Goal: Find specific page/section: Find specific page/section

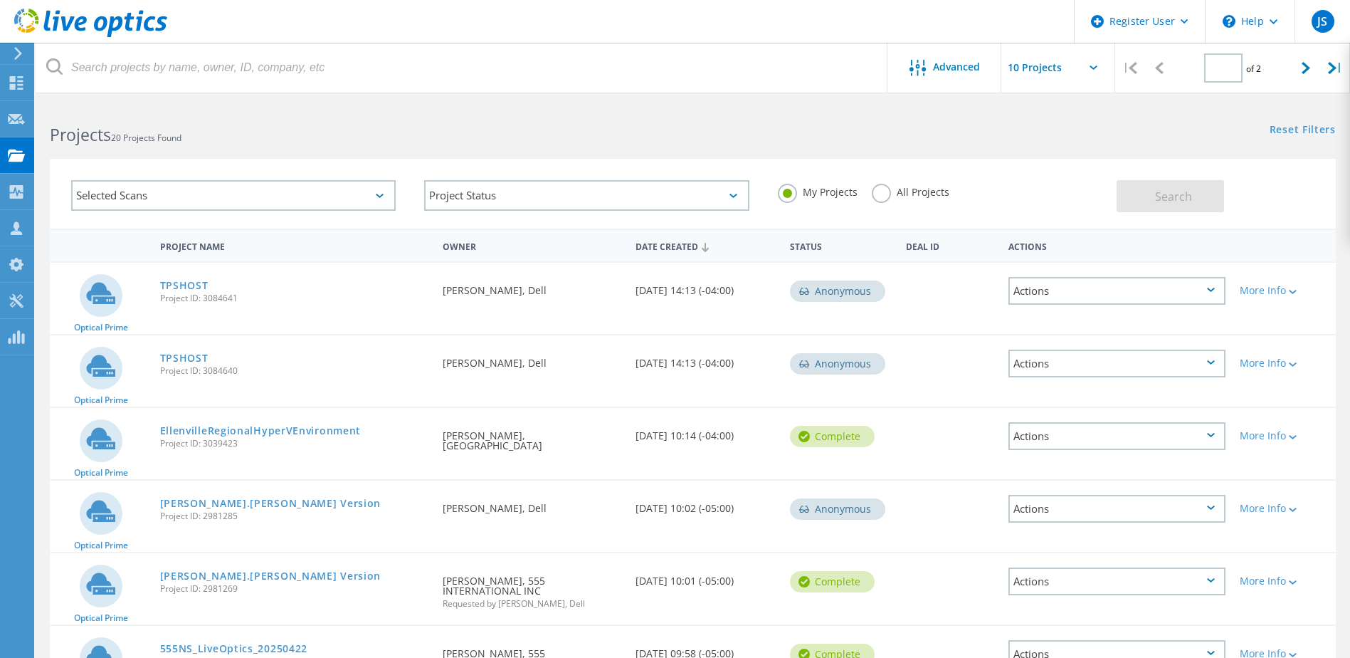
type input "1"
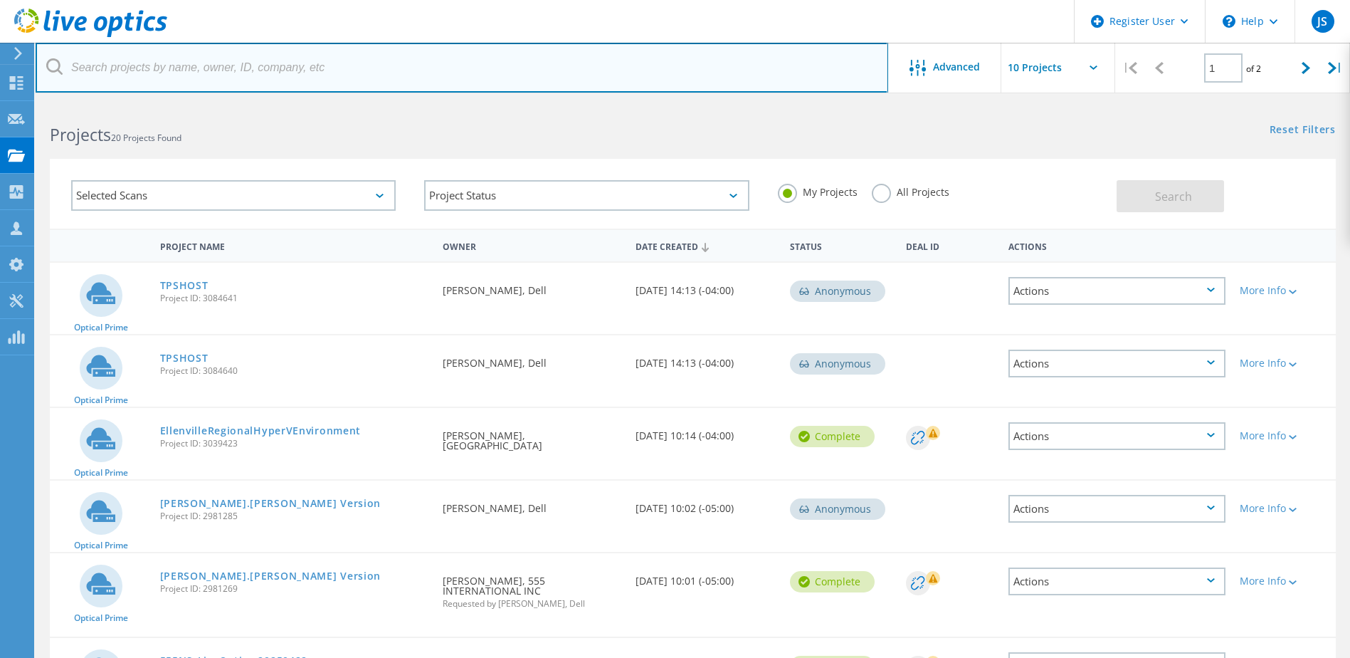
click at [448, 80] on input "text" at bounding box center [462, 68] width 853 height 50
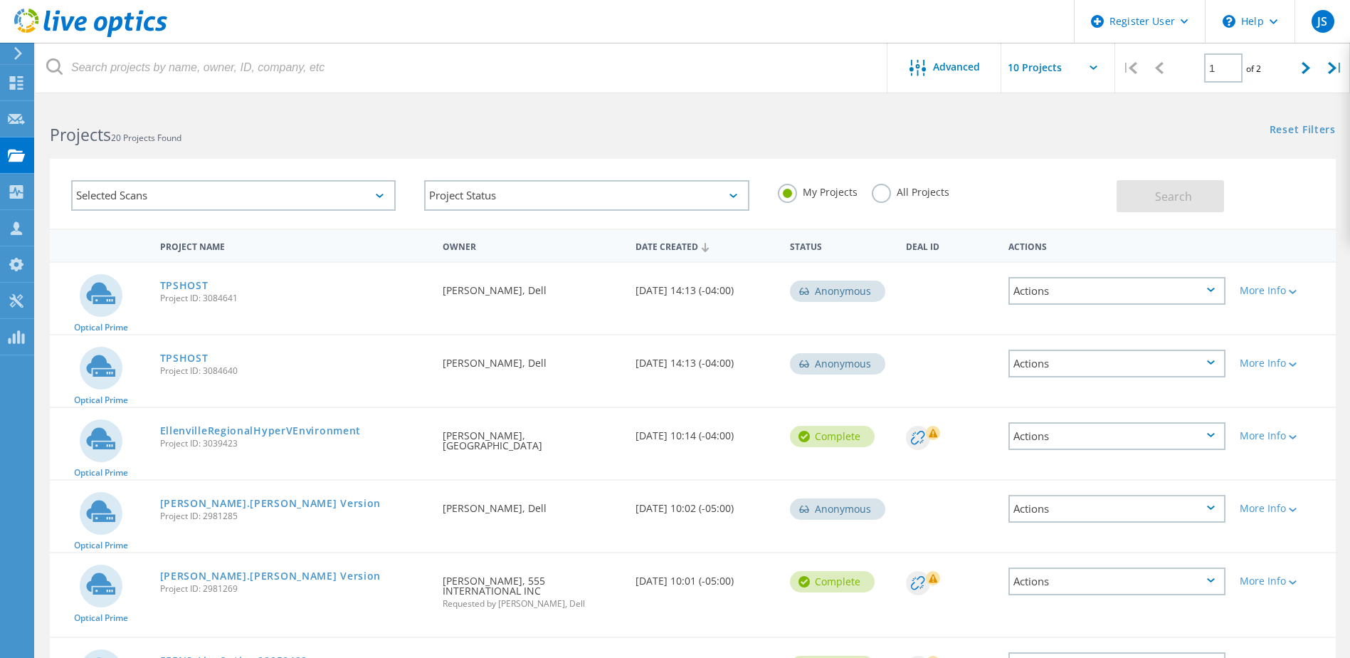
drag, startPoint x: 934, startPoint y: 194, endPoint x: 909, endPoint y: 196, distance: 25.0
click at [933, 194] on label "All Projects" at bounding box center [911, 191] width 78 height 14
click at [0, 0] on input "All Projects" at bounding box center [0, 0] width 0 height 0
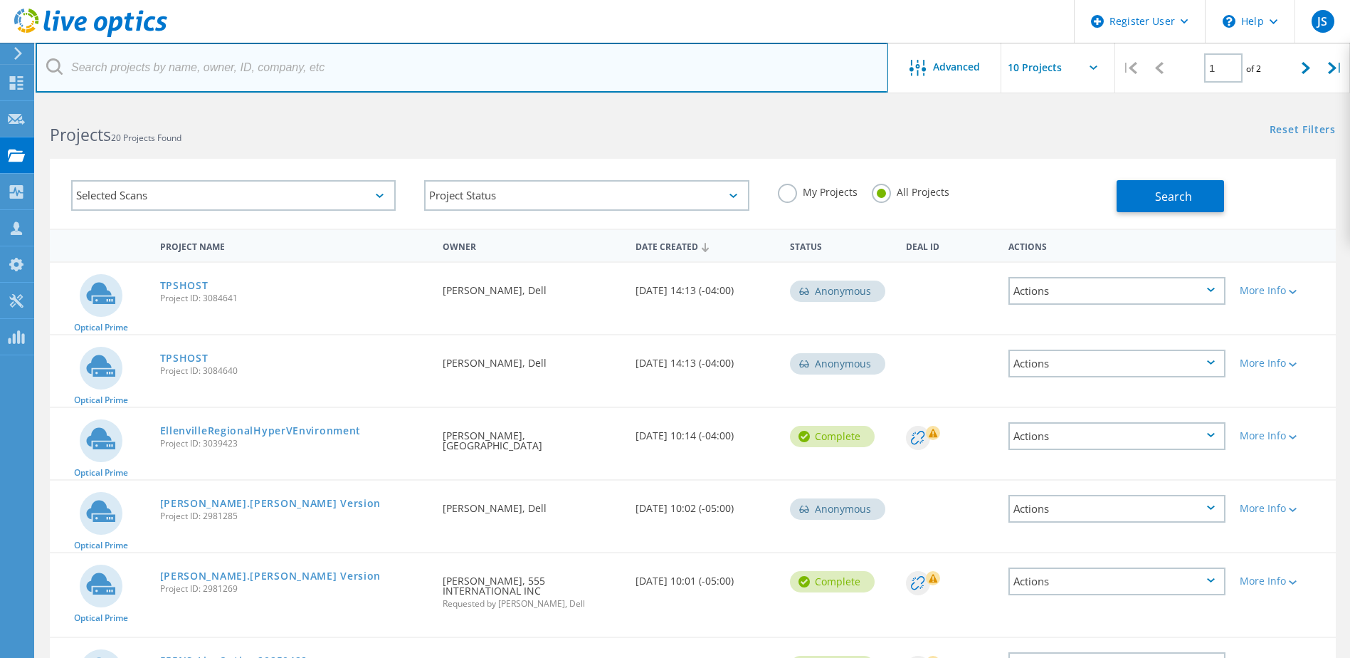
drag, startPoint x: 476, startPoint y: 65, endPoint x: 455, endPoint y: 65, distance: 20.7
click at [476, 65] on input "text" at bounding box center [462, 68] width 853 height 50
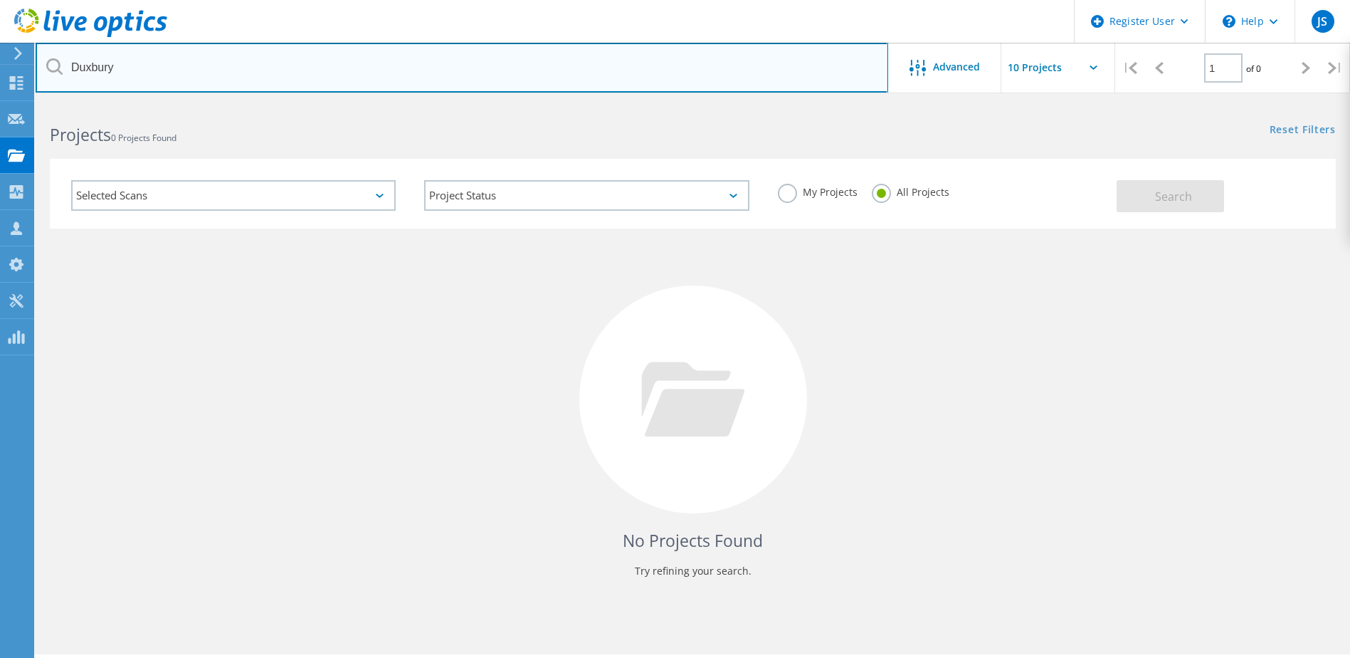
click at [174, 72] on input "Duxbury" at bounding box center [462, 68] width 853 height 50
type input "Duxbury"
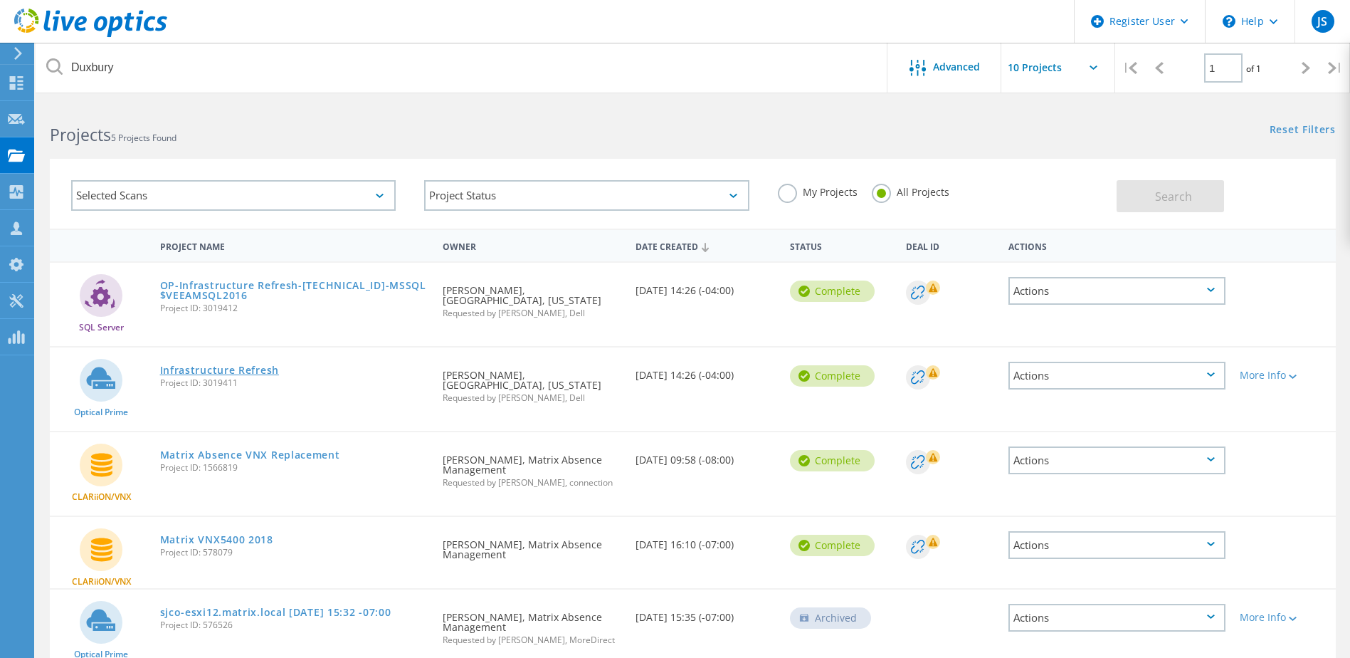
click at [222, 366] on link "Infrastructure Refresh" at bounding box center [219, 370] width 119 height 10
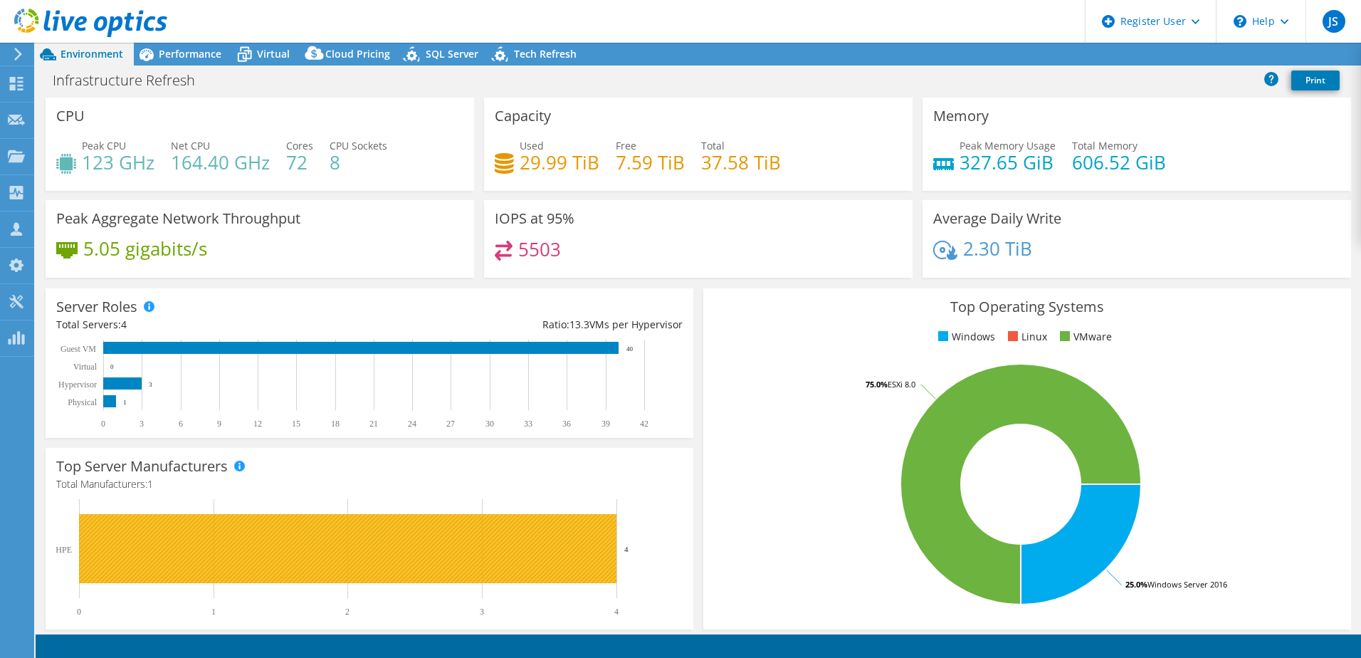
select select "USD"
